Goal: Check status: Check status

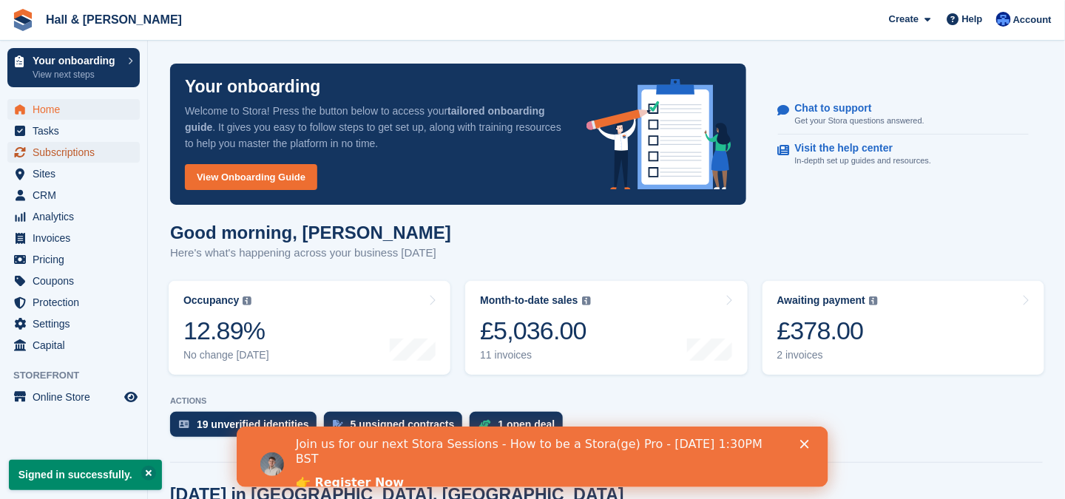
click at [51, 152] on span "Subscriptions" at bounding box center [77, 152] width 89 height 21
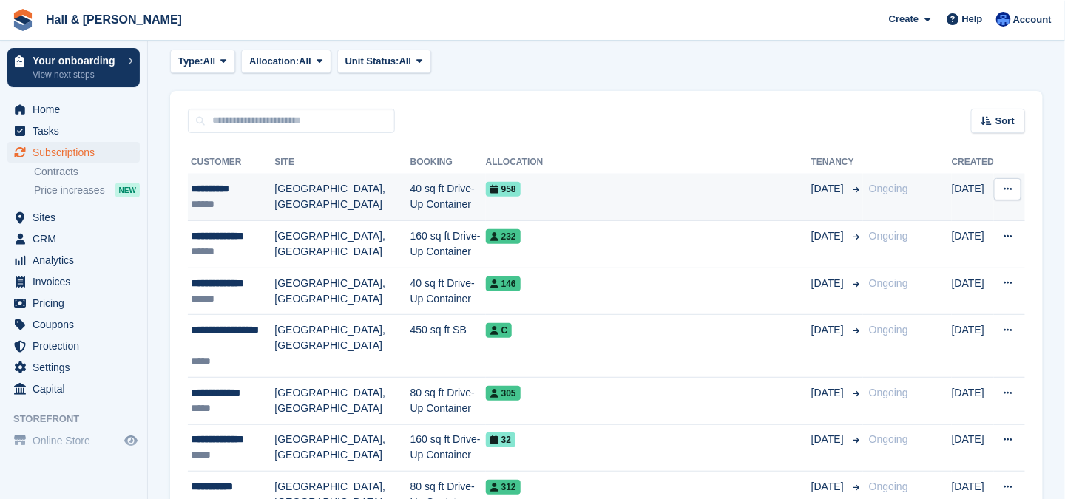
scroll to position [148, 0]
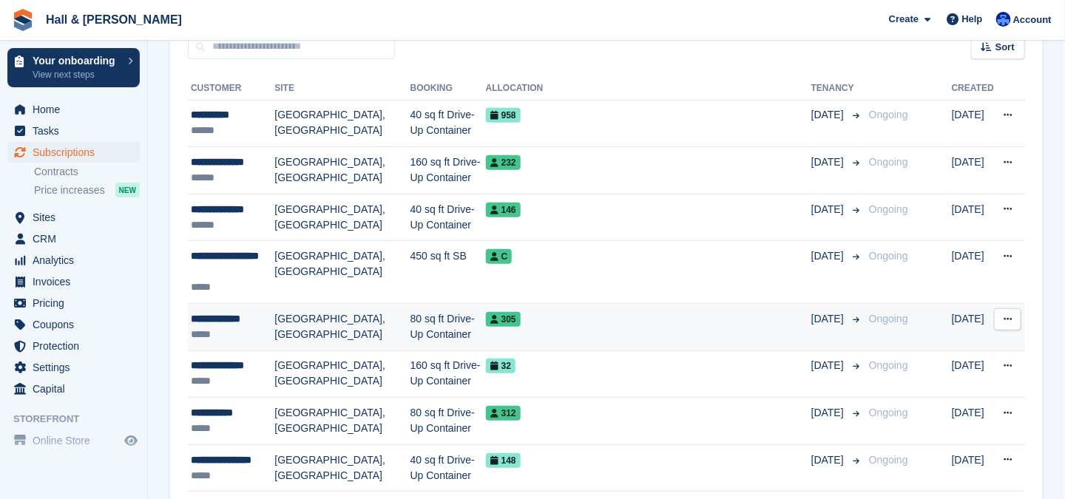
click at [246, 323] on div "**********" at bounding box center [233, 319] width 84 height 16
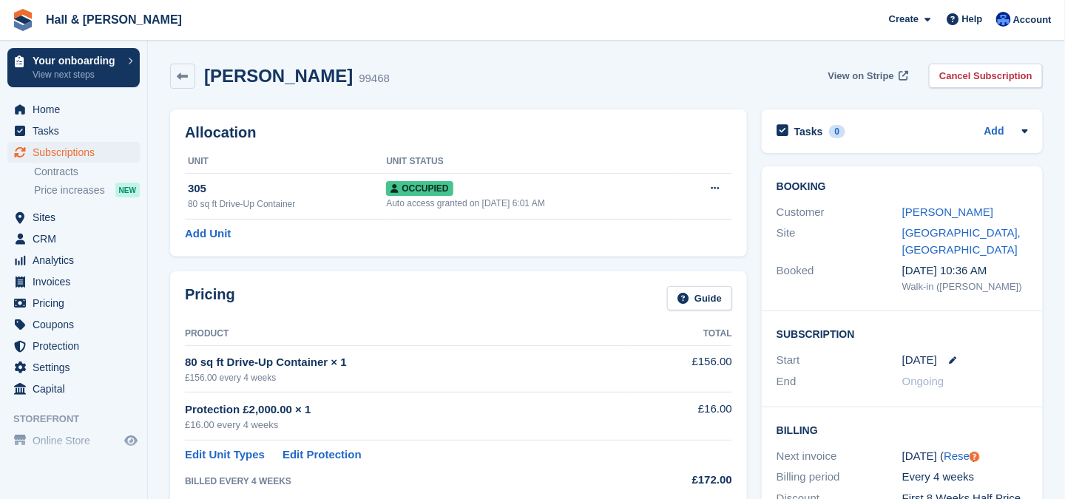
click at [851, 71] on span "View on Stripe" at bounding box center [861, 76] width 66 height 15
click at [61, 151] on span "Subscriptions" at bounding box center [77, 152] width 89 height 21
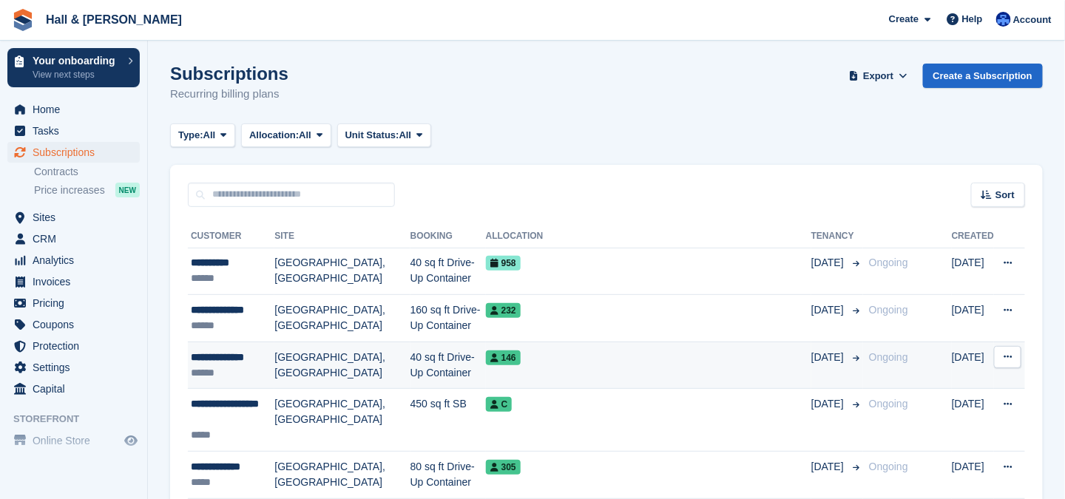
click at [285, 359] on td "[GEOGRAPHIC_DATA], [GEOGRAPHIC_DATA]" at bounding box center [341, 365] width 135 height 47
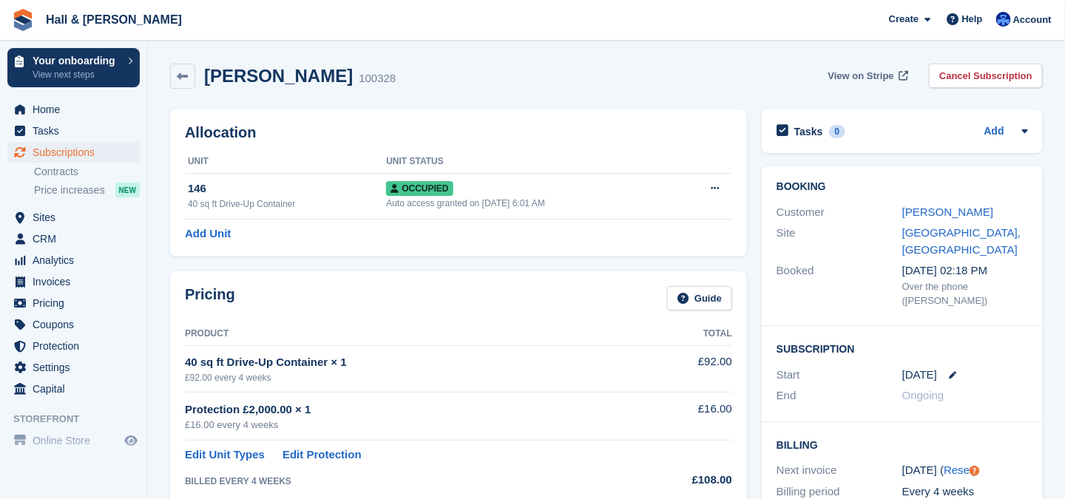
click at [851, 72] on span "View on Stripe" at bounding box center [861, 76] width 66 height 15
